Goal: Task Accomplishment & Management: Manage account settings

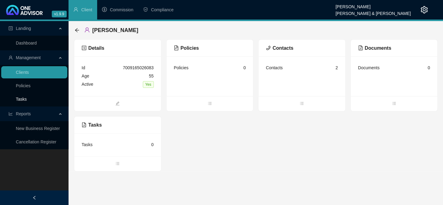
click at [18, 97] on link "Tasks" at bounding box center [21, 99] width 11 height 5
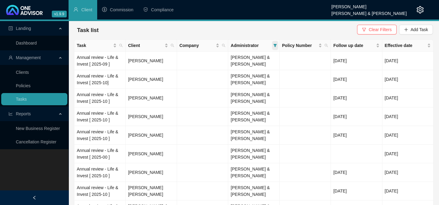
click at [276, 46] on icon "filter" at bounding box center [275, 46] width 4 height 4
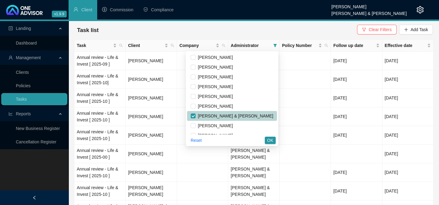
click at [231, 116] on span "[PERSON_NAME] & [PERSON_NAME]" at bounding box center [235, 115] width 78 height 5
checkbox input "false"
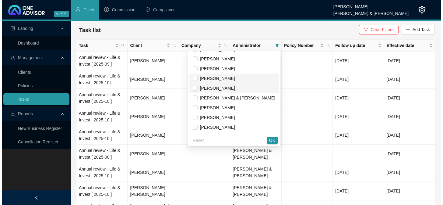
scroll to position [27, 0]
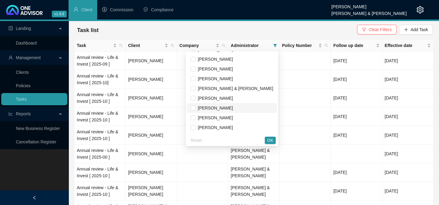
click at [223, 107] on span "[PERSON_NAME]" at bounding box center [214, 107] width 37 height 5
checkbox input "true"
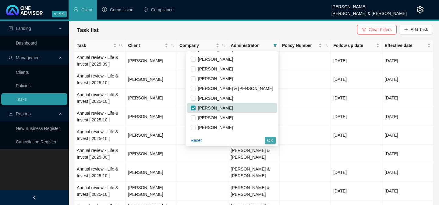
click at [271, 141] on span "OK" at bounding box center [270, 140] width 6 height 7
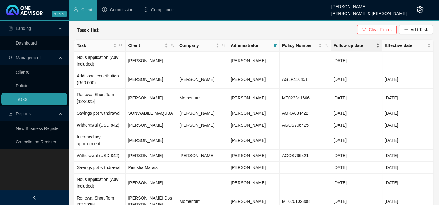
click at [340, 47] on span "Follow up date" at bounding box center [353, 45] width 41 height 7
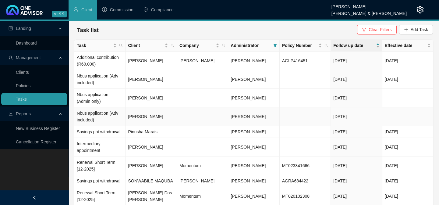
click at [151, 117] on td "[PERSON_NAME]" at bounding box center [151, 116] width 51 height 19
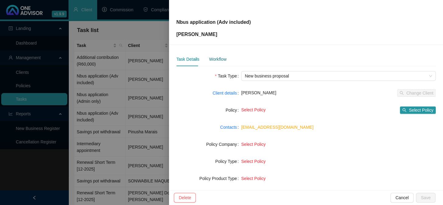
click at [212, 60] on div "Workflow" at bounding box center [217, 59] width 17 height 7
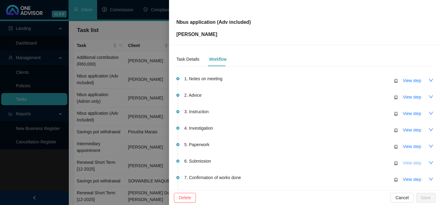
click at [403, 163] on span "View step" at bounding box center [412, 162] width 18 height 7
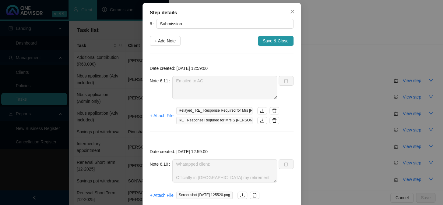
scroll to position [0, 0]
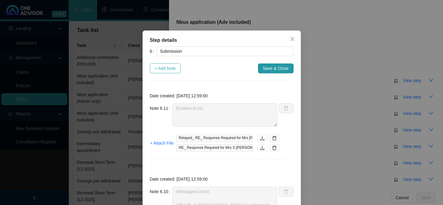
click at [165, 68] on span "+ Add Note" at bounding box center [165, 68] width 21 height 7
type textarea "Emailed to AG"
type textarea "Whatapped client: Officially in [GEOGRAPHIC_DATA] my retirement date is [DATE] …"
type textarea "AG called ([PERSON_NAME]) Will email - Need Retirement Date Occupation Change a…"
type textarea "Informed client via whatsapp. Hi [PERSON_NAME] - yes that is correct. I have ca…"
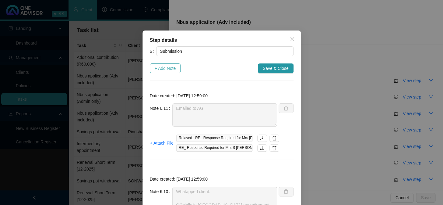
type textarea "Called AG - Bizmark - open -confirmed note that only R1,000,000 is available to…"
type textarea "Emailed AG"
type textarea "Replied to client: Hi [PERSON_NAME] - this is [PERSON_NAME] from [PERSON_NAME] …"
type textarea "Please instruct before 14h00 [DATE] (Tues 14th) and I will transfer the funds t…"
type textarea "Your reference number is: 2-070666921."
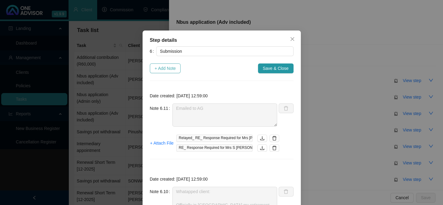
type textarea "Application emailed to [PERSON_NAME]."
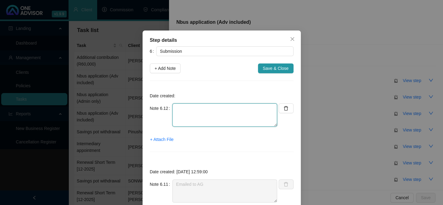
click at [191, 114] on textarea at bounding box center [224, 114] width 105 height 23
type textarea "AG confirmed funds will be collected [DATE] [DATE] Informed client"
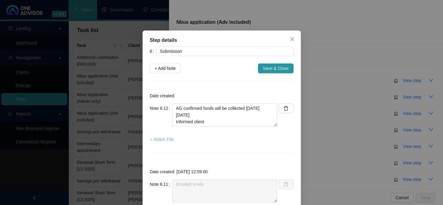
click at [161, 138] on span "+ Attach File" at bounding box center [161, 139] width 23 height 7
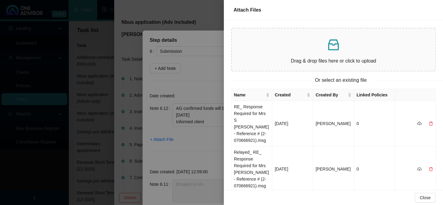
click at [155, 140] on div at bounding box center [221, 102] width 443 height 205
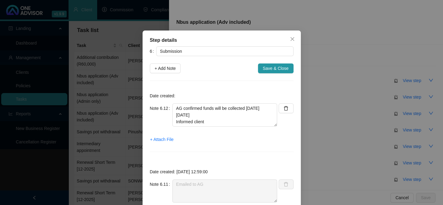
click at [155, 140] on span "+ Attach File" at bounding box center [161, 139] width 23 height 7
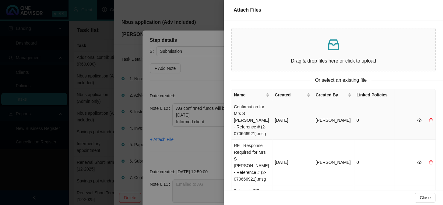
click at [238, 115] on td "Confirmation for Mrs S [PERSON_NAME] - Reference # (2-070666921).msg" at bounding box center [252, 120] width 41 height 39
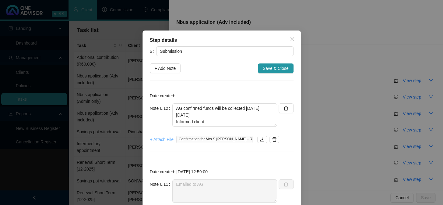
click at [158, 140] on span "+ Attach File" at bounding box center [161, 139] width 23 height 7
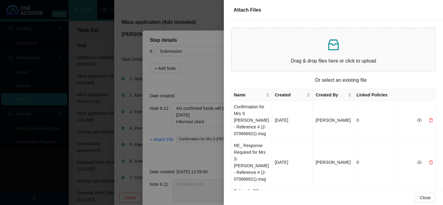
click at [160, 137] on div at bounding box center [221, 102] width 443 height 205
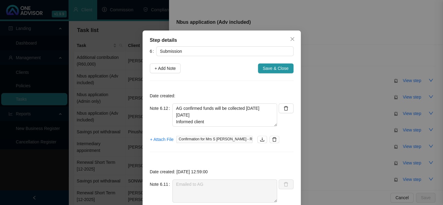
click at [159, 138] on span "+ Attach File" at bounding box center [161, 139] width 23 height 7
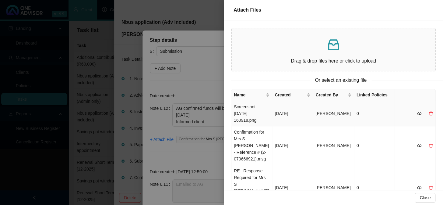
click at [246, 112] on td "Screenshot [DATE] 160918.png" at bounding box center [252, 113] width 41 height 25
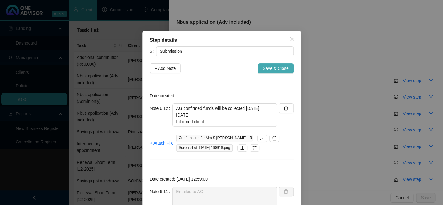
click at [270, 67] on span "Save & Close" at bounding box center [276, 68] width 26 height 7
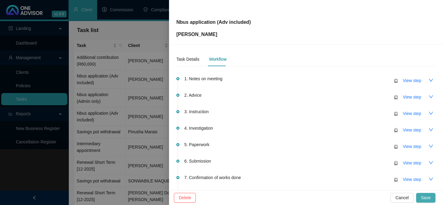
click at [427, 197] on span "Save" at bounding box center [426, 197] width 10 height 7
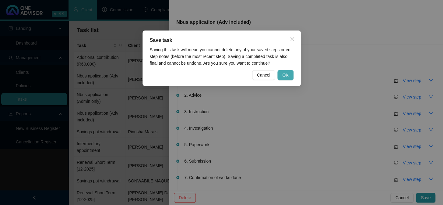
click at [282, 77] on button "OK" at bounding box center [286, 75] width 16 height 10
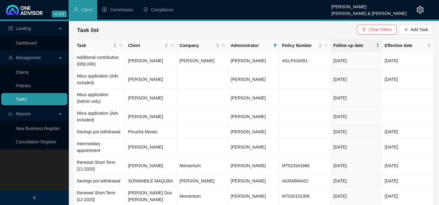
click at [23, 101] on link "Tasks" at bounding box center [21, 99] width 11 height 5
click at [147, 97] on td "[PERSON_NAME]" at bounding box center [151, 98] width 51 height 19
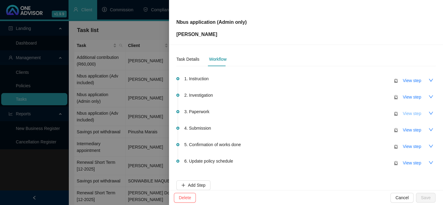
click at [403, 112] on span "View step" at bounding box center [412, 113] width 18 height 7
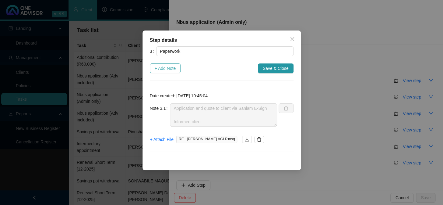
click at [167, 67] on span "+ Add Note" at bounding box center [165, 68] width 21 height 7
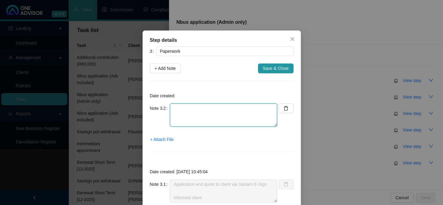
click at [192, 120] on textarea at bounding box center [223, 114] width 107 height 23
type textarea "Receive via e-sign"
click at [161, 141] on span "+ Attach File" at bounding box center [161, 139] width 23 height 7
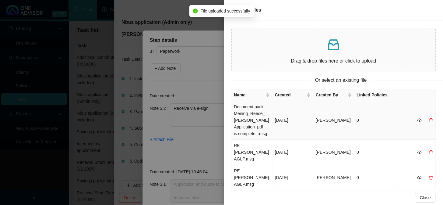
click at [250, 115] on td "Document pack_ Meiring_Reece_ [PERSON_NAME] Application_pdf_ is complete_.msg" at bounding box center [252, 120] width 41 height 39
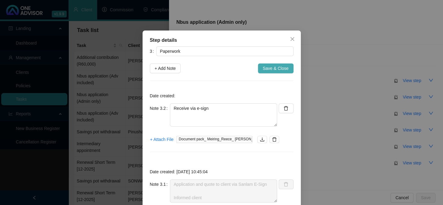
click at [270, 69] on span "Save & Close" at bounding box center [276, 68] width 26 height 7
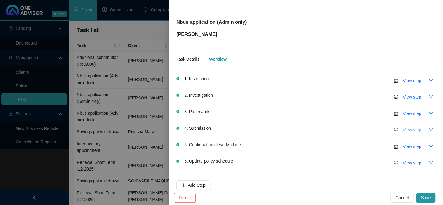
click at [409, 130] on span "View step" at bounding box center [412, 129] width 18 height 7
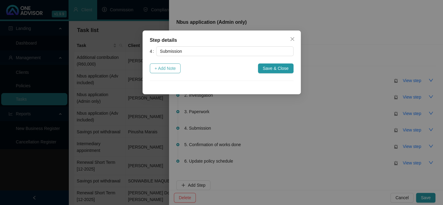
click at [155, 67] on span "+ Add Note" at bounding box center [165, 68] width 21 height 7
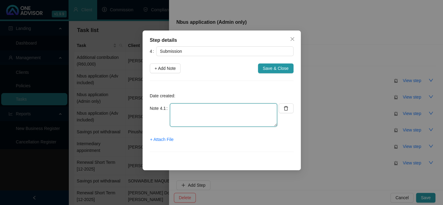
click at [208, 124] on textarea at bounding box center [223, 114] width 107 height 23
type textarea "Application emailed to AG"
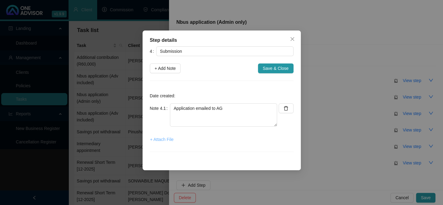
click at [173, 138] on span "+ Attach File" at bounding box center [161, 139] width 23 height 7
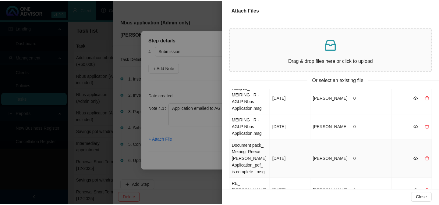
scroll to position [27, 0]
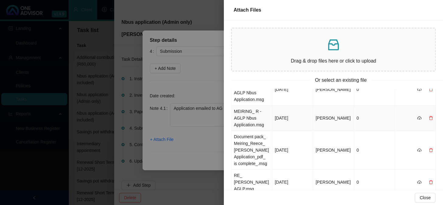
click at [247, 116] on td "MEIRING_ R - AGLP Nbus Application.msg" at bounding box center [252, 117] width 41 height 25
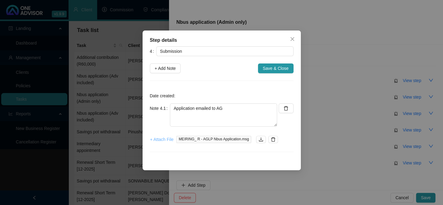
click at [165, 140] on span "+ Attach File" at bounding box center [161, 139] width 23 height 7
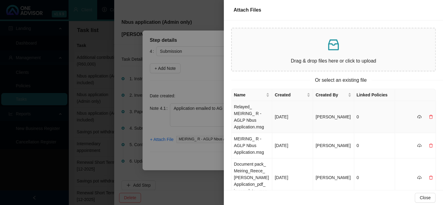
click at [245, 117] on td "Relayed_ MEIRING_ R - AGLP Nbus Application.msg" at bounding box center [252, 117] width 41 height 32
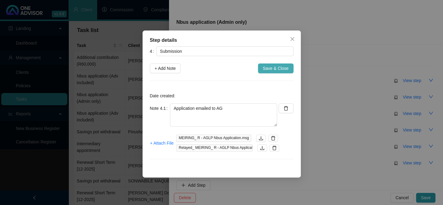
click at [271, 70] on span "Save & Close" at bounding box center [276, 68] width 26 height 7
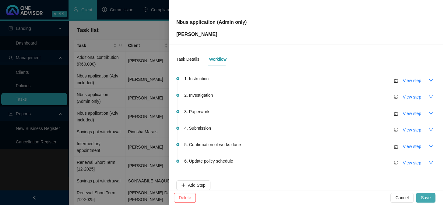
click at [429, 198] on span "Save" at bounding box center [426, 197] width 10 height 7
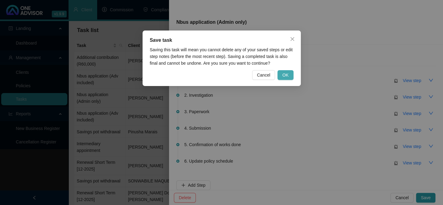
click at [289, 75] on button "OK" at bounding box center [286, 75] width 16 height 10
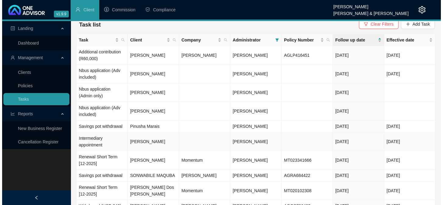
scroll to position [0, 0]
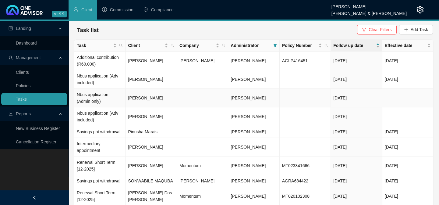
click at [137, 96] on td "[PERSON_NAME]" at bounding box center [151, 98] width 51 height 19
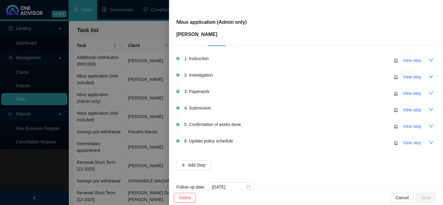
scroll to position [36, 0]
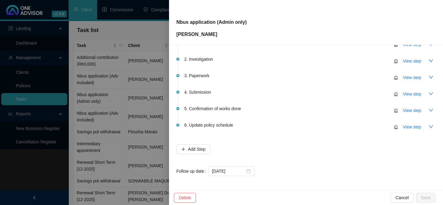
click at [99, 83] on div at bounding box center [221, 102] width 443 height 205
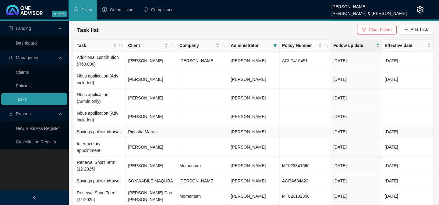
click at [109, 132] on td "Savings pot withdrawal" at bounding box center [99, 132] width 51 height 12
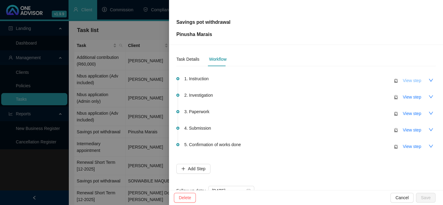
click at [415, 81] on span "View step" at bounding box center [412, 80] width 18 height 7
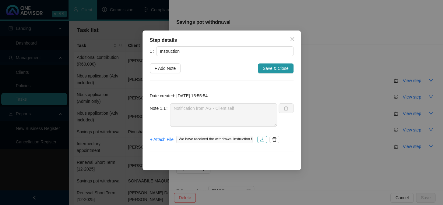
click at [261, 138] on icon "download" at bounding box center [262, 139] width 5 height 5
click at [264, 138] on icon "download" at bounding box center [262, 139] width 5 height 5
click at [333, 50] on div "Step details 1 Instruction + Add Note Save & Close Date created: [DATE] 15:55:5…" at bounding box center [221, 102] width 443 height 205
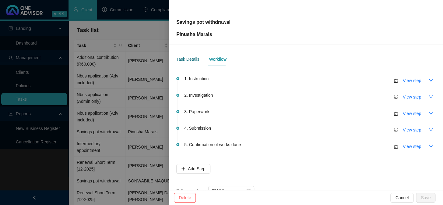
click at [190, 57] on div "Task Details" at bounding box center [187, 59] width 23 height 7
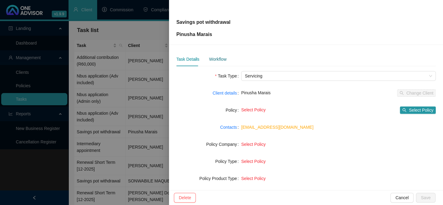
click at [222, 61] on div "Workflow" at bounding box center [217, 59] width 17 height 7
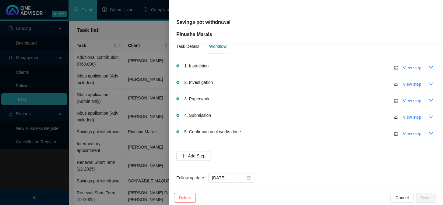
scroll to position [19, 0]
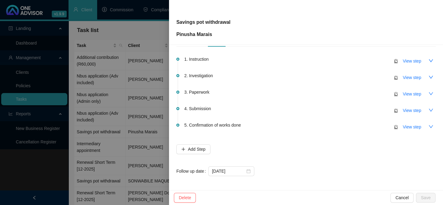
click at [98, 144] on div at bounding box center [221, 102] width 443 height 205
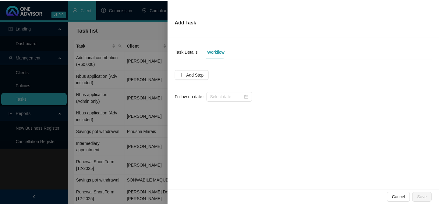
scroll to position [0, 0]
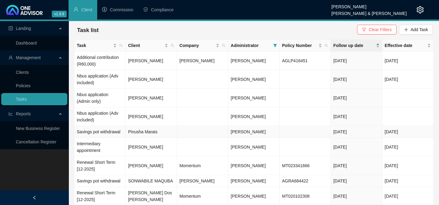
click at [241, 131] on span "[PERSON_NAME]" at bounding box center [248, 131] width 35 height 5
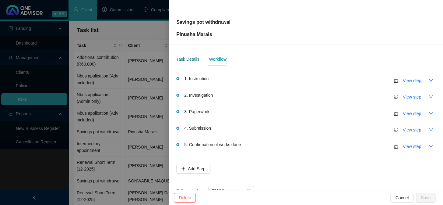
click at [184, 61] on div "Task Details" at bounding box center [187, 59] width 23 height 7
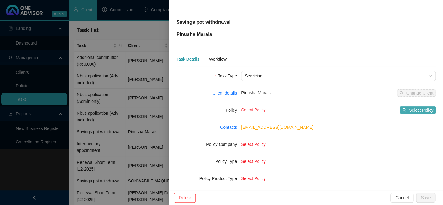
click at [413, 111] on span "Select Policy" at bounding box center [421, 110] width 24 height 7
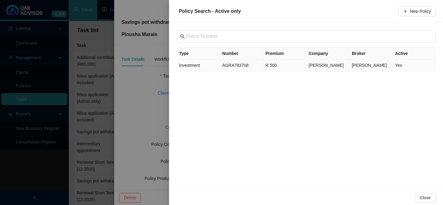
click at [229, 65] on td "AGRA783708" at bounding box center [241, 65] width 43 height 12
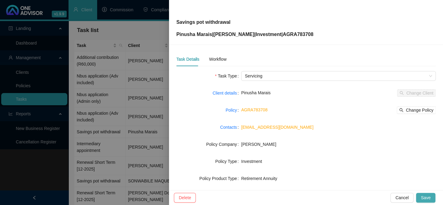
click at [420, 195] on button "Save" at bounding box center [425, 198] width 19 height 10
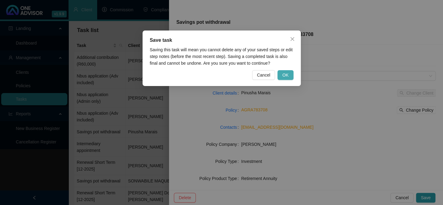
click at [283, 76] on span "OK" at bounding box center [285, 75] width 6 height 7
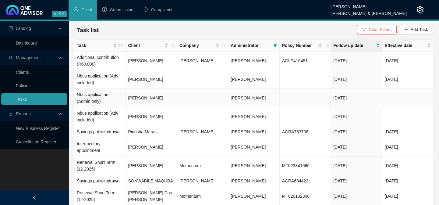
click at [149, 98] on td "[PERSON_NAME]" at bounding box center [151, 98] width 51 height 19
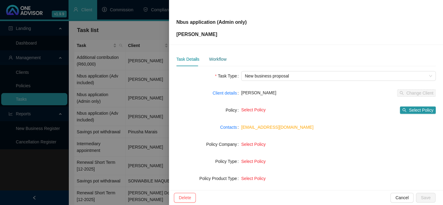
click at [219, 62] on div "Workflow" at bounding box center [217, 59] width 17 height 7
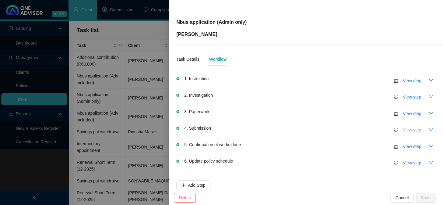
click at [408, 132] on span "View step" at bounding box center [412, 129] width 18 height 7
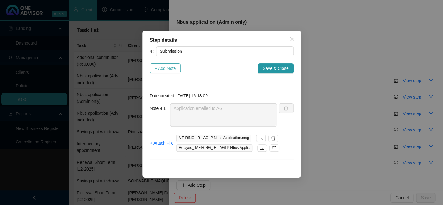
click at [166, 67] on span "+ Add Note" at bounding box center [165, 68] width 21 height 7
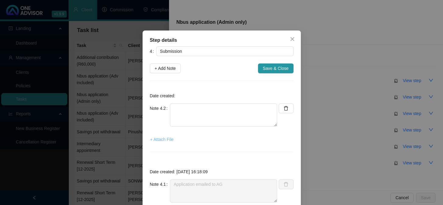
click at [164, 140] on span "+ Attach File" at bounding box center [161, 139] width 23 height 7
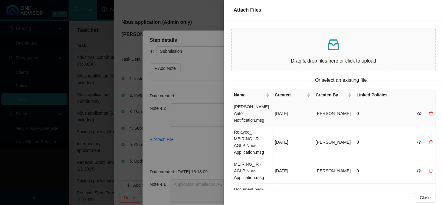
click at [239, 110] on td "[PERSON_NAME] Auto Notification.msg" at bounding box center [252, 113] width 41 height 25
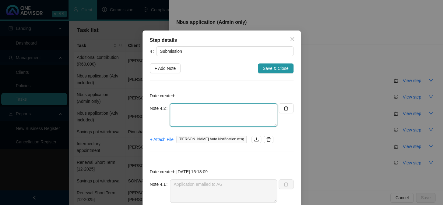
click at [228, 111] on textarea at bounding box center [223, 114] width 107 height 23
paste textarea "Your reference number is: 2-070791040"
type textarea "Your reference number is: 2-070791040"
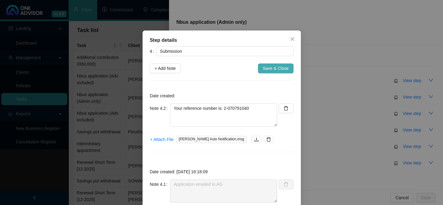
click at [282, 68] on span "Save & Close" at bounding box center [276, 68] width 26 height 7
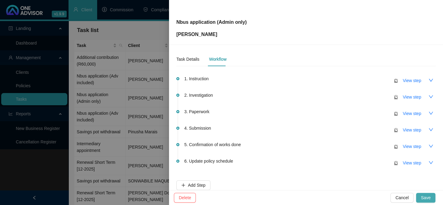
click at [425, 197] on span "Save" at bounding box center [426, 197] width 10 height 7
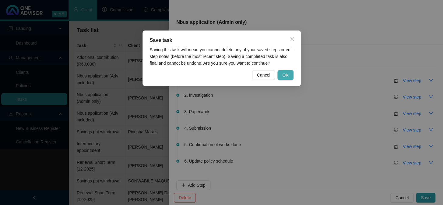
click at [287, 75] on span "OK" at bounding box center [285, 75] width 6 height 7
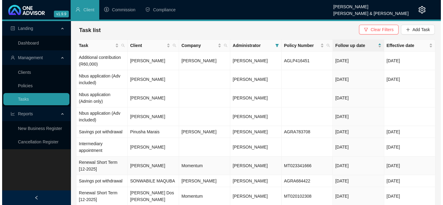
scroll to position [41, 0]
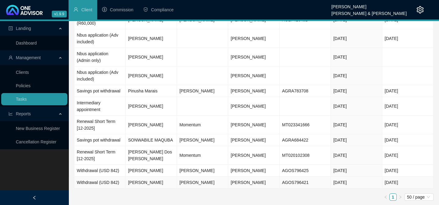
click at [146, 183] on td "[PERSON_NAME]" at bounding box center [151, 182] width 51 height 12
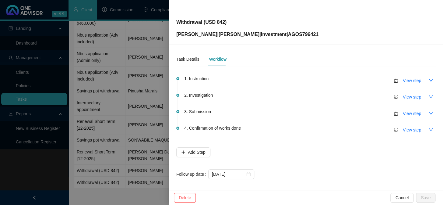
click at [221, 60] on div "Workflow" at bounding box center [217, 59] width 17 height 7
click at [403, 128] on span "View step" at bounding box center [412, 129] width 18 height 7
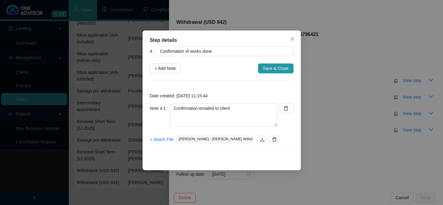
click at [342, 119] on div "Step details 4 Confirmation of works done + Add Note Save & Close Date created:…" at bounding box center [221, 102] width 443 height 205
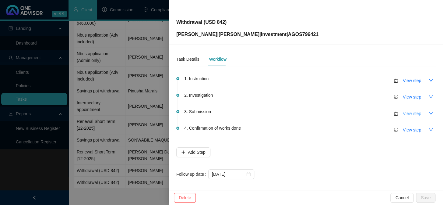
click at [411, 113] on span "View step" at bounding box center [412, 113] width 18 height 7
type input "Submission"
type textarea "Instruction submitted online"
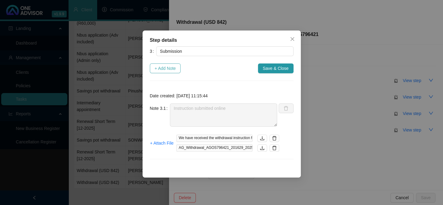
click at [165, 68] on span "+ Add Note" at bounding box center [165, 68] width 21 height 7
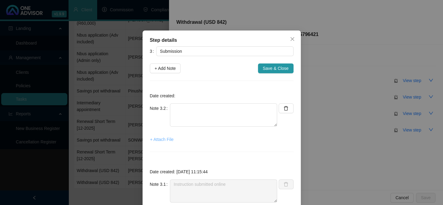
click at [157, 138] on span "+ Attach File" at bounding box center [161, 139] width 23 height 7
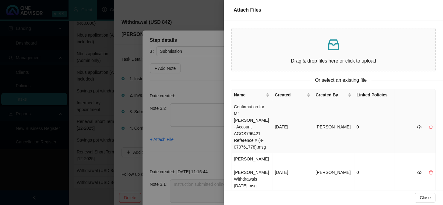
click at [251, 113] on td "Confirmation for Mr [PERSON_NAME] - Account AGOS796421 Reference # (4-070761778…" at bounding box center [252, 127] width 41 height 52
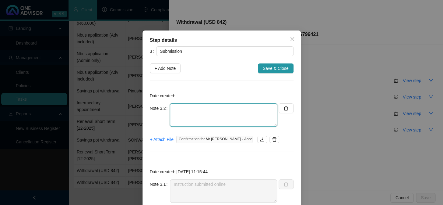
click at [227, 113] on textarea at bounding box center [223, 114] width 107 height 23
paste textarea "Thank you for your client's offshore withdrawal instruction received on [DATE].…"
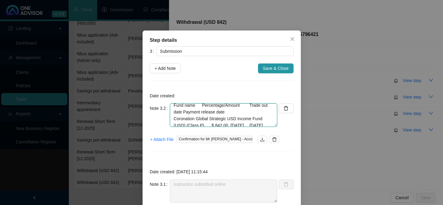
scroll to position [45, 0]
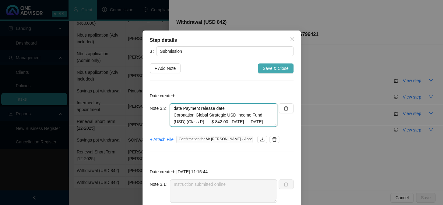
type textarea "Thank you for your client's offshore withdrawal instruction received on [DATE].…"
click at [270, 69] on span "Save & Close" at bounding box center [276, 68] width 26 height 7
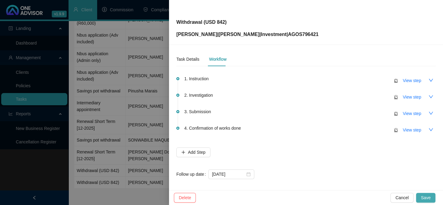
click at [421, 196] on button "Save" at bounding box center [425, 198] width 19 height 10
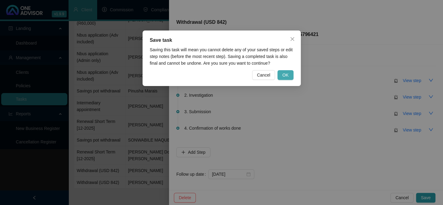
click at [286, 77] on span "OK" at bounding box center [285, 75] width 6 height 7
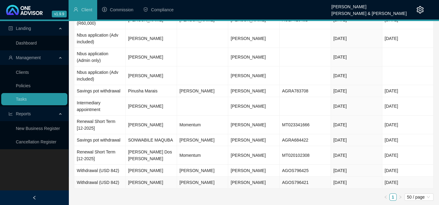
click at [156, 180] on td "[PERSON_NAME]" at bounding box center [151, 182] width 51 height 12
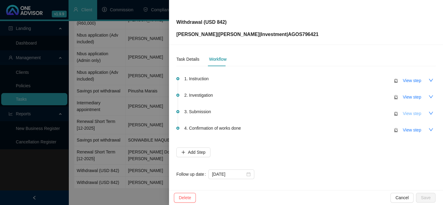
click at [407, 113] on span "View step" at bounding box center [412, 113] width 18 height 7
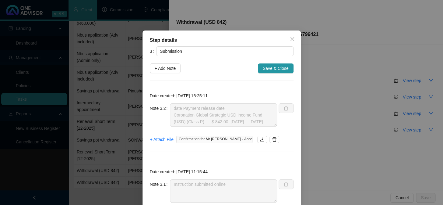
scroll to position [54, 0]
click at [108, 197] on div "Step details 3 Submission + Add Note Save & Close Date created: [DATE] 16:25:11…" at bounding box center [221, 102] width 443 height 205
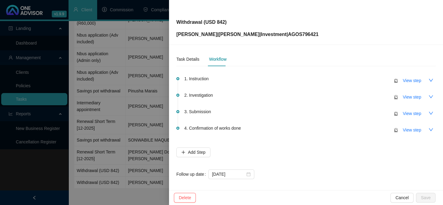
click at [121, 198] on div at bounding box center [221, 102] width 443 height 205
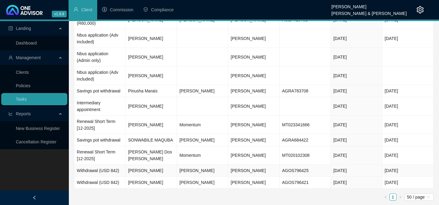
click at [147, 172] on td "[PERSON_NAME]" at bounding box center [151, 171] width 51 height 12
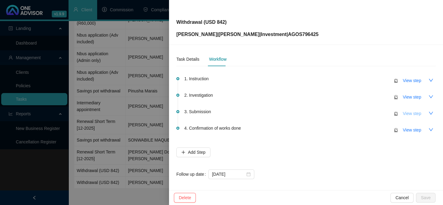
click at [414, 112] on span "View step" at bounding box center [412, 113] width 18 height 7
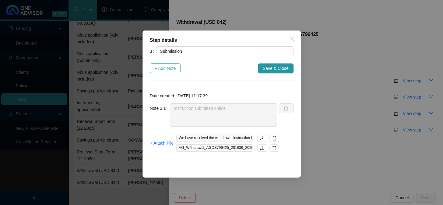
click at [164, 68] on span "+ Add Note" at bounding box center [165, 68] width 21 height 7
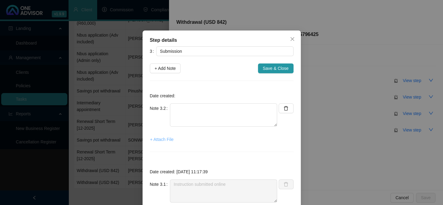
click at [161, 142] on span "+ Attach File" at bounding box center [161, 139] width 23 height 7
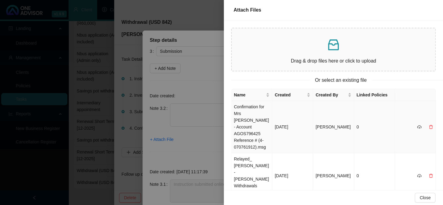
click at [242, 110] on td "Confirmation for Mrs [PERSON_NAME] - Account AGOS796425 Reference # (4-07076191…" at bounding box center [252, 127] width 41 height 52
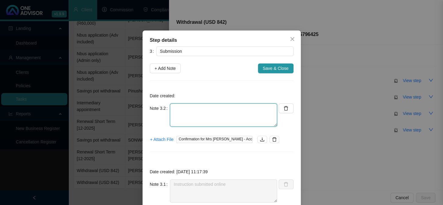
click at [206, 111] on textarea at bounding box center [223, 114] width 107 height 23
paste textarea "Thank you for your client's offshore withdrawal instruction received on [DATE].…"
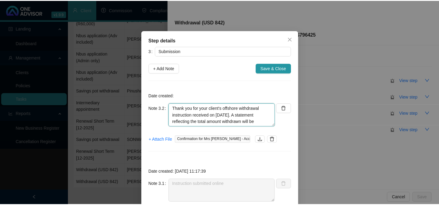
scroll to position [52, 0]
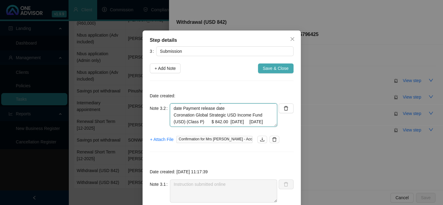
type textarea "Thank you for your client's offshore withdrawal instruction received on [DATE].…"
click at [283, 71] on span "Save & Close" at bounding box center [276, 68] width 26 height 7
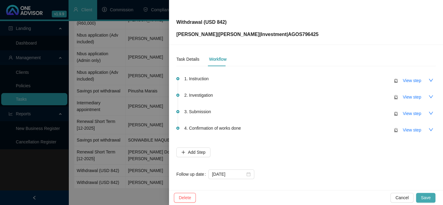
click at [430, 198] on span "Save" at bounding box center [426, 197] width 10 height 7
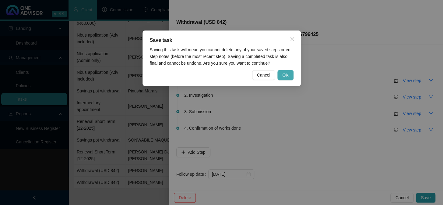
click at [289, 74] on button "OK" at bounding box center [286, 75] width 16 height 10
